Goal: Navigation & Orientation: Find specific page/section

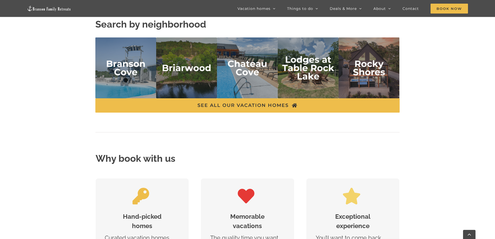
scroll to position [1221, 0]
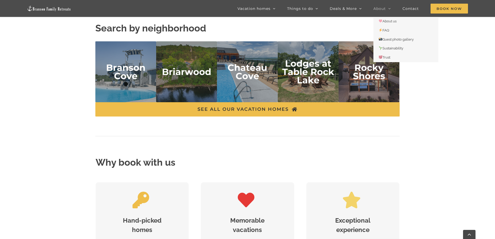
click at [389, 8] on icon "Main Menu Sticky" at bounding box center [389, 8] width 3 height 5
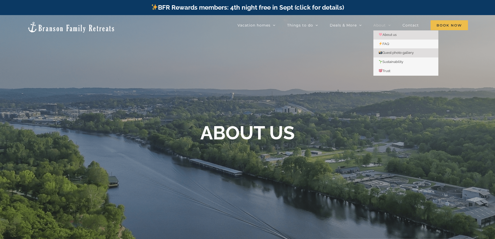
click at [389, 53] on span "Guest photo gallery" at bounding box center [396, 53] width 35 height 4
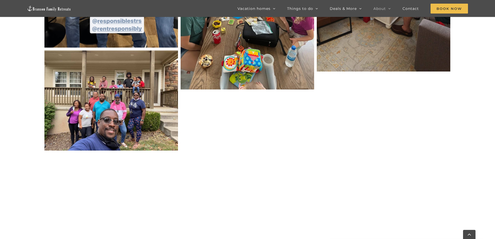
scroll to position [702, 0]
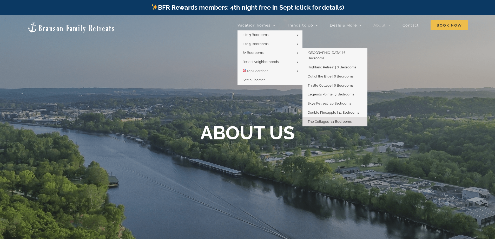
click at [322, 120] on span "The Cottages | 11 Bedrooms" at bounding box center [330, 122] width 44 height 4
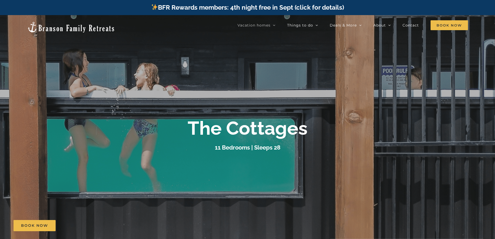
click at [55, 25] on img at bounding box center [71, 27] width 88 height 12
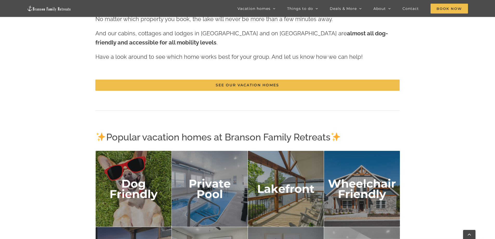
scroll to position [806, 0]
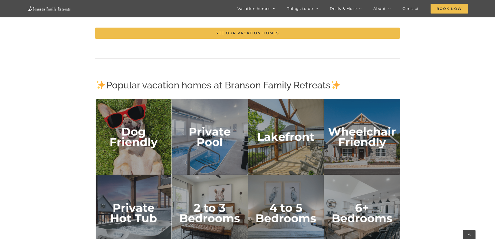
click at [216, 143] on img "private pool" at bounding box center [210, 137] width 76 height 76
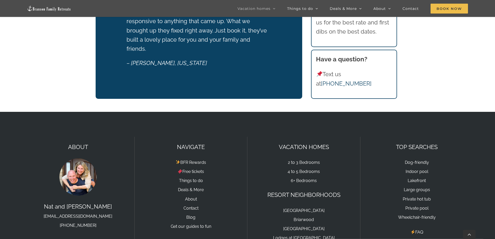
scroll to position [805, 0]
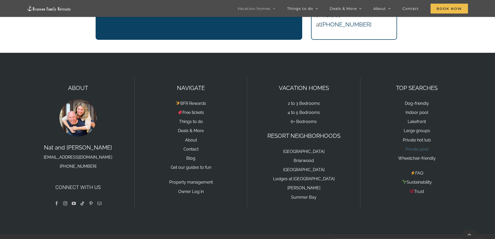
click at [418, 147] on link "Private pool" at bounding box center [416, 149] width 23 height 5
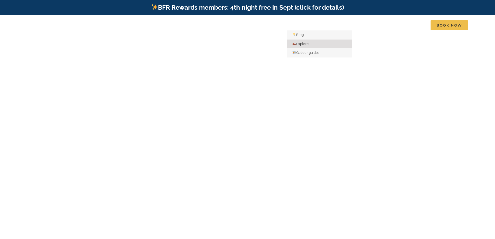
click at [303, 42] on span "Explore" at bounding box center [300, 44] width 16 height 4
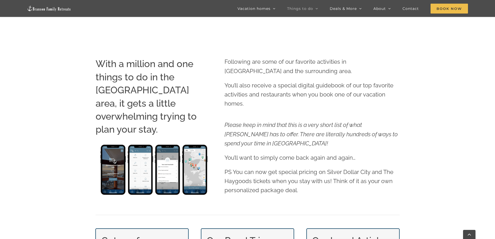
scroll to position [208, 0]
